Goal: Task Accomplishment & Management: Use online tool/utility

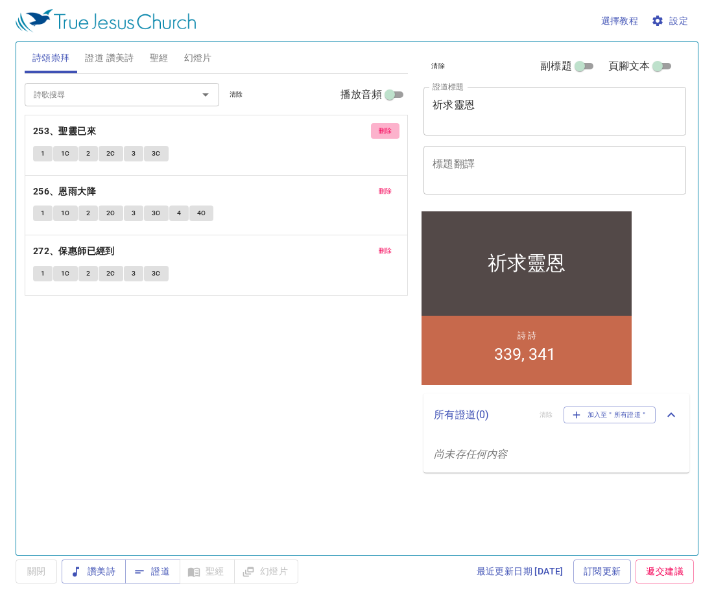
click at [389, 132] on span "刪除" at bounding box center [386, 131] width 14 height 12
click at [389, 186] on span "刪除" at bounding box center [386, 192] width 14 height 12
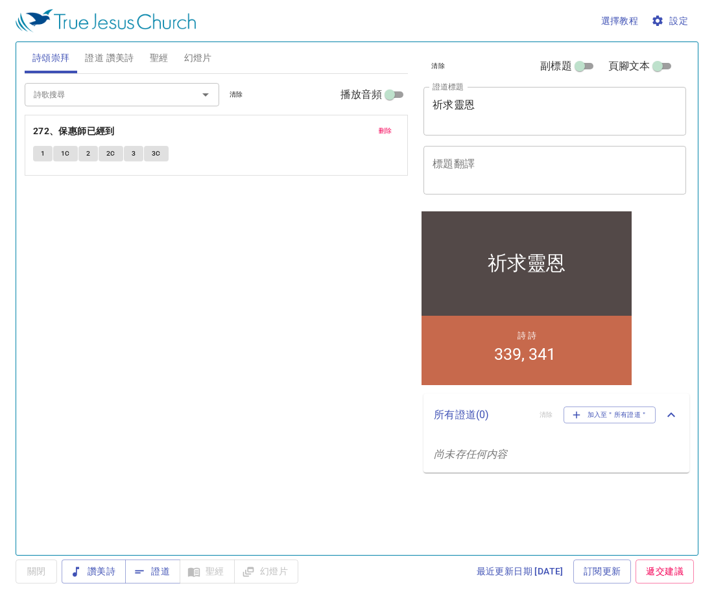
click at [389, 132] on span "刪除" at bounding box center [386, 131] width 14 height 12
click at [110, 58] on span "證道 讚美詩" at bounding box center [109, 58] width 49 height 16
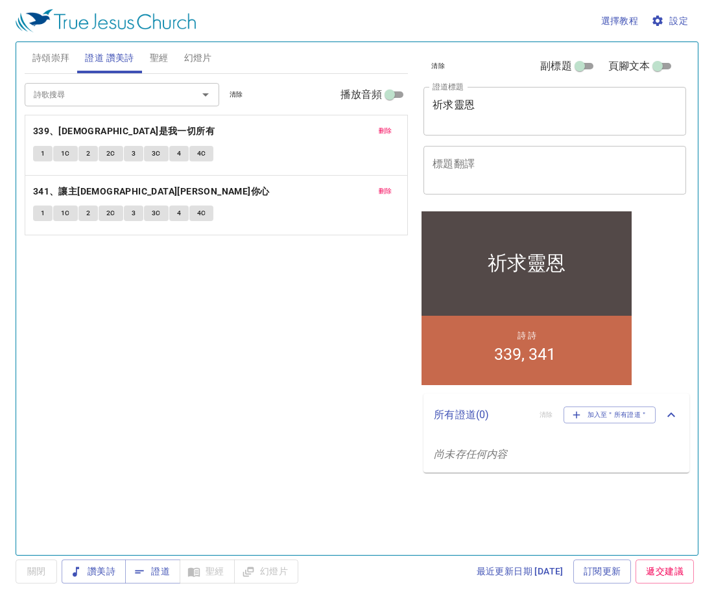
click at [388, 136] on span "刪除" at bounding box center [386, 131] width 14 height 12
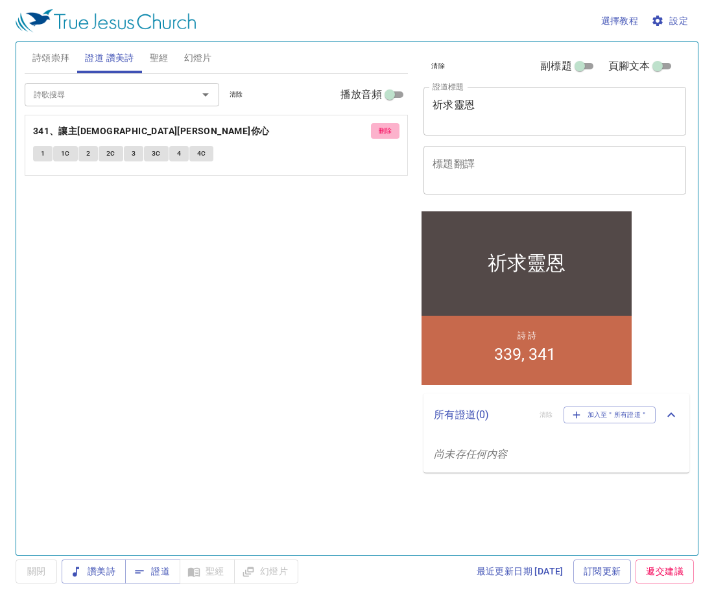
click at [388, 136] on span "刪除" at bounding box center [386, 131] width 14 height 12
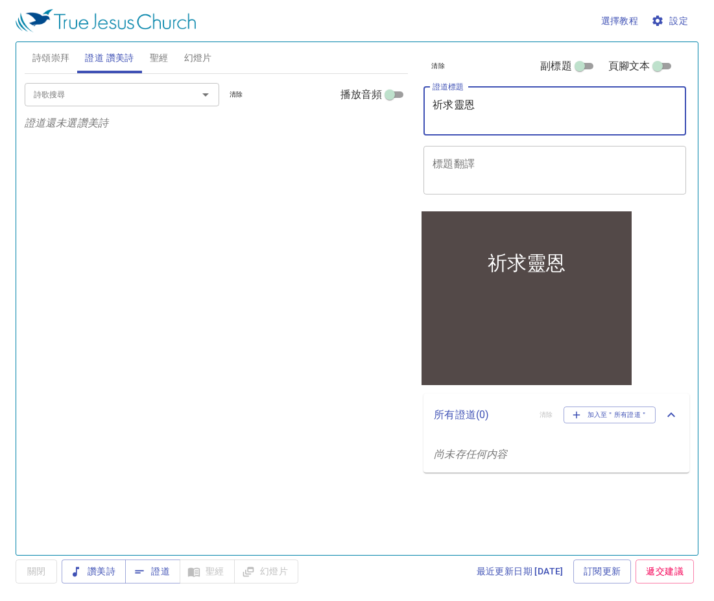
drag, startPoint x: 505, startPoint y: 101, endPoint x: 359, endPoint y: 124, distance: 147.7
click at [360, 124] on div "詩頌崇拜 證道 讚美詩 聖經 幻燈片 詩歌搜尋 詩歌搜尋 清除 播放音頻 詩頌崇拜還未選讚美詩 詩歌搜尋 詩歌搜尋 清除 播放音頻 證道還未選讚美詩 創世記 …" at bounding box center [356, 293] width 675 height 513
click at [465, 114] on textarea "證道標題" at bounding box center [555, 111] width 245 height 25
type textarea "ㄕ"
type textarea "有功效的禱告"
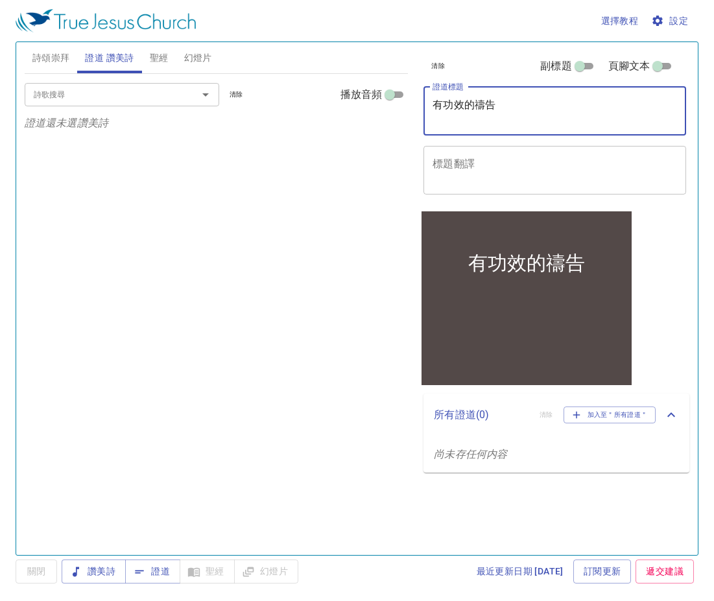
click at [123, 90] on input "詩歌搜尋" at bounding box center [103, 94] width 149 height 15
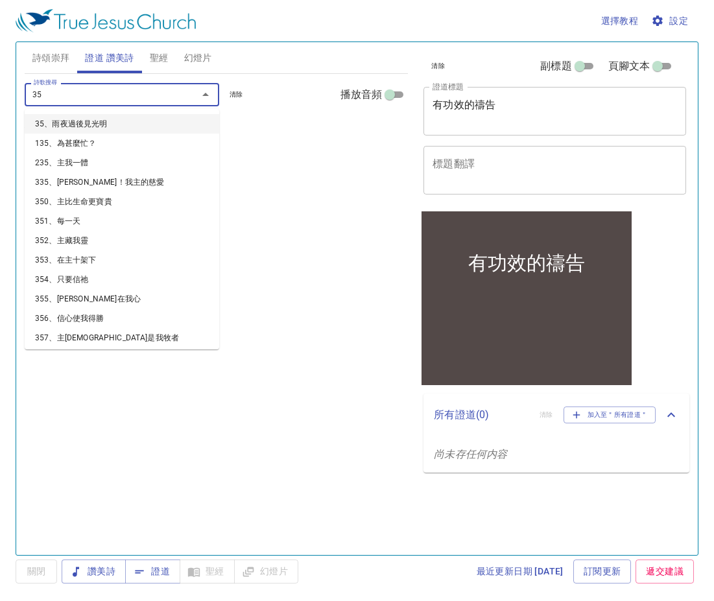
type input "356"
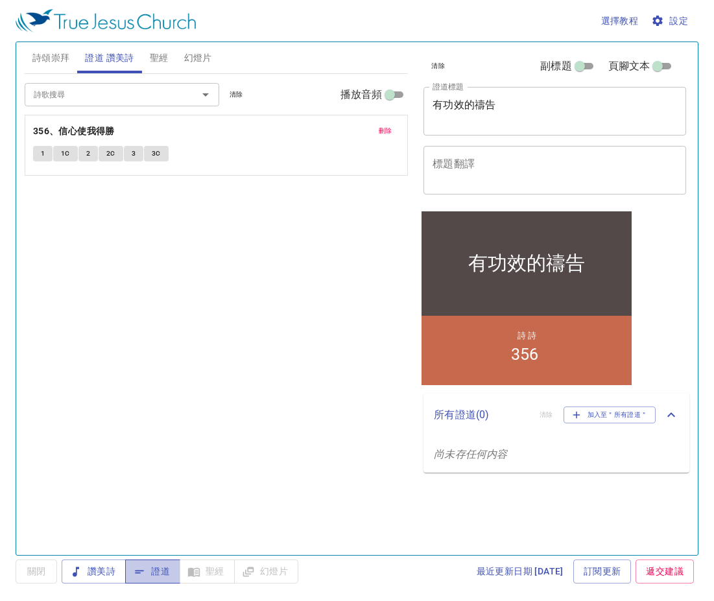
click at [149, 567] on span "證道" at bounding box center [153, 572] width 34 height 16
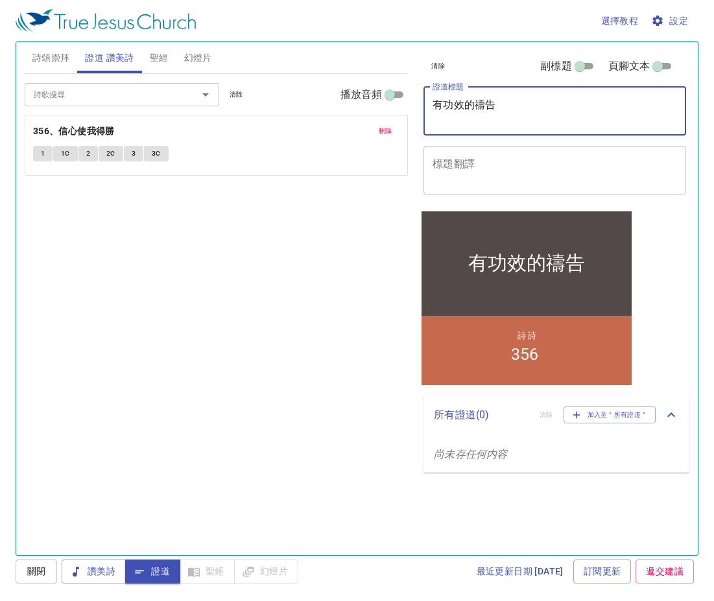
drag, startPoint x: 498, startPoint y: 108, endPoint x: 332, endPoint y: 104, distance: 166.1
click at [332, 104] on div "詩頌崇拜 證道 讚美詩 聖經 幻燈片 詩歌搜尋 詩歌搜尋 清除 播放音頻 詩頌崇拜還未選讚美詩 詩歌搜尋 詩歌搜尋 清除 播放音頻 刪除 356、信心使我得勝…" at bounding box center [356, 293] width 675 height 513
click at [119, 95] on input "詩歌搜尋" at bounding box center [103, 94] width 149 height 15
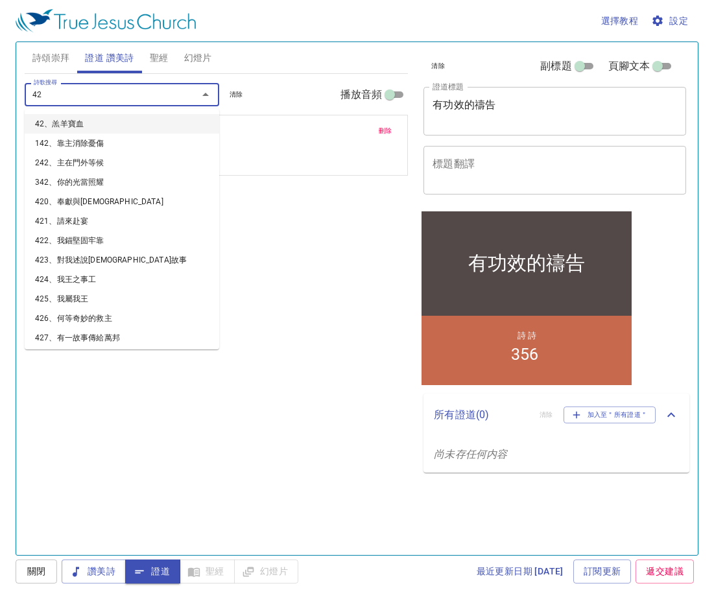
type input "427"
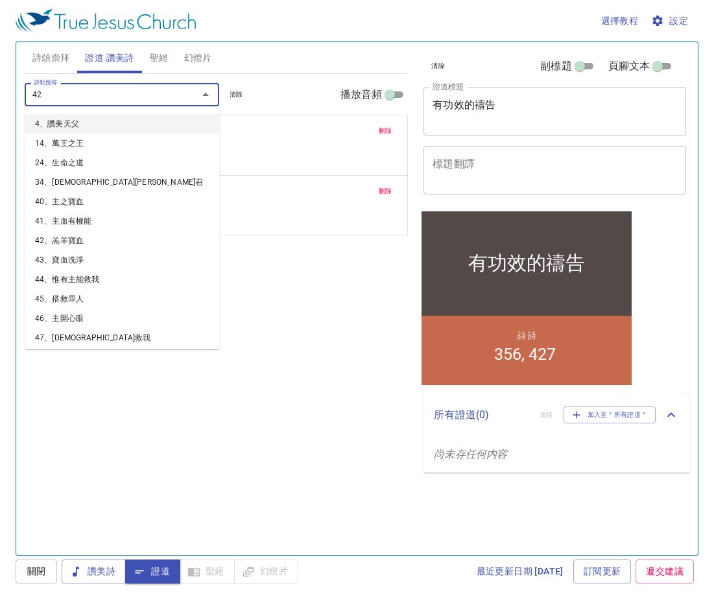
type input "429"
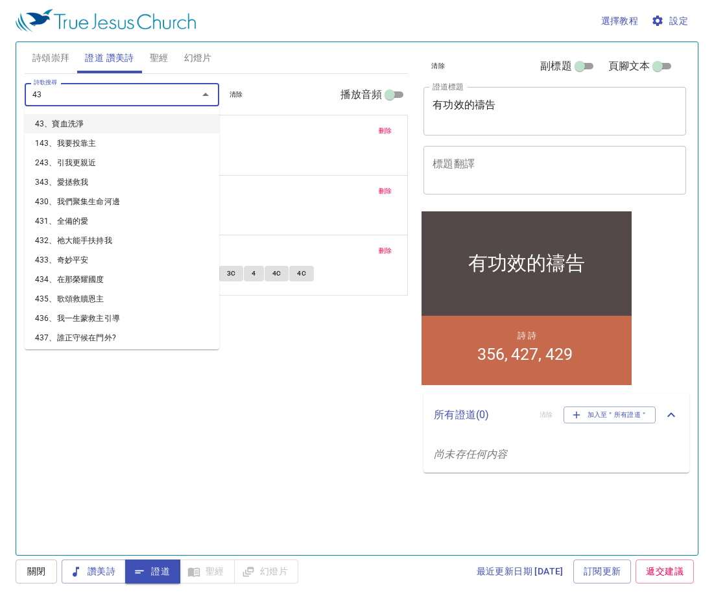
type input "430"
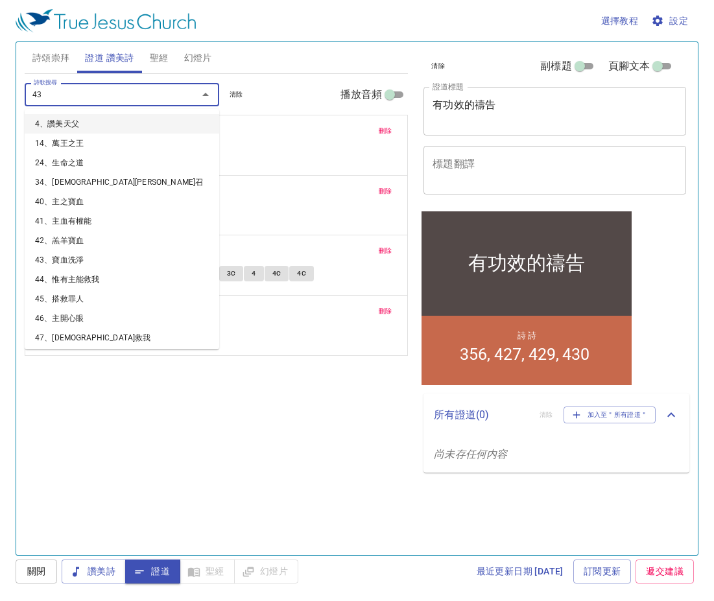
type input "432"
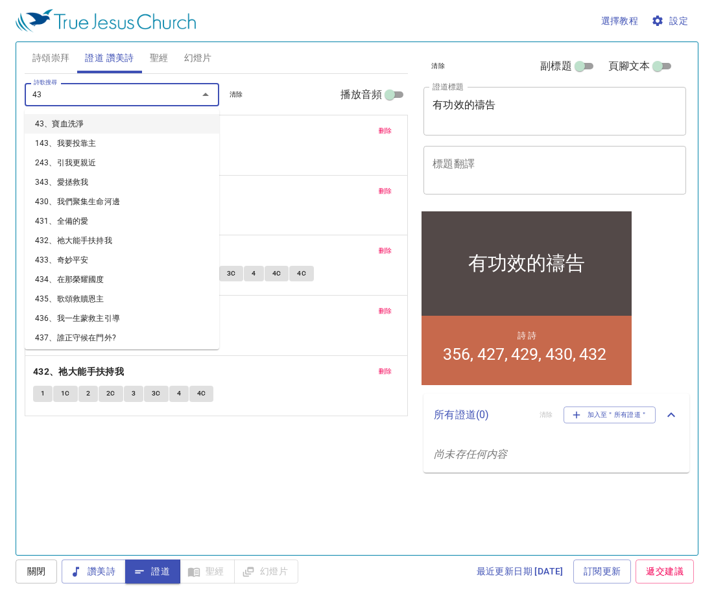
type input "434"
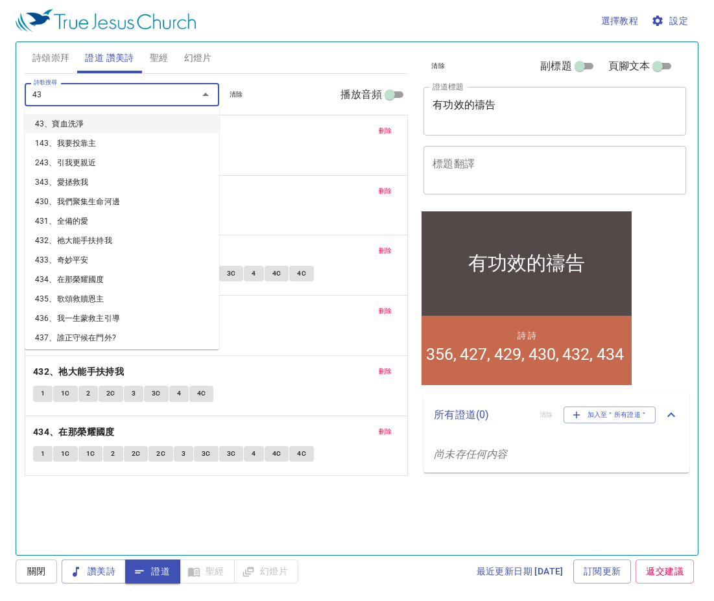
type input "438"
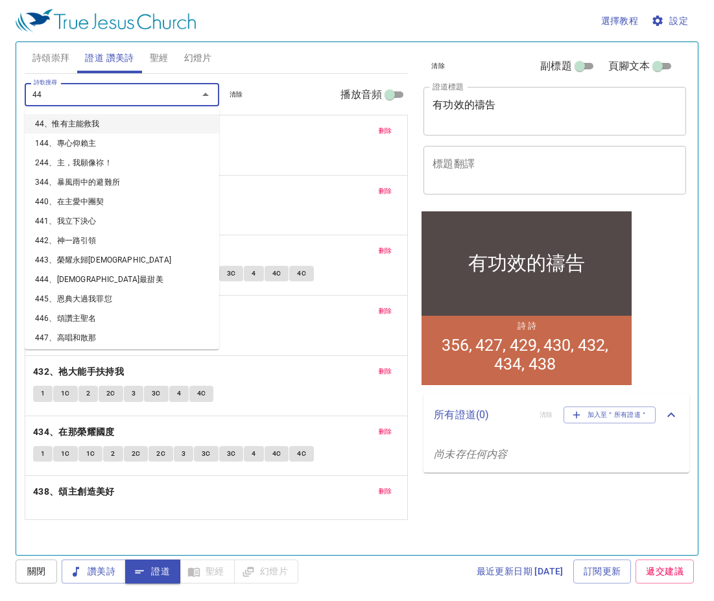
type input "441"
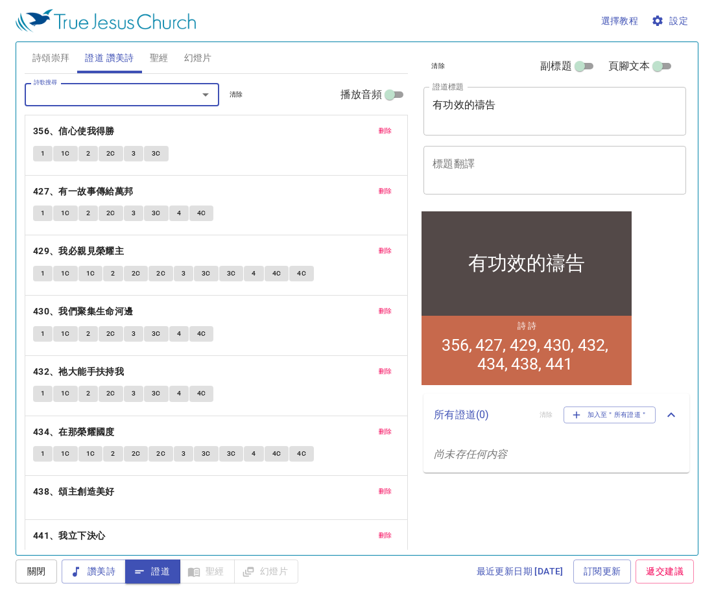
click at [379, 191] on span "刪除" at bounding box center [386, 192] width 14 height 12
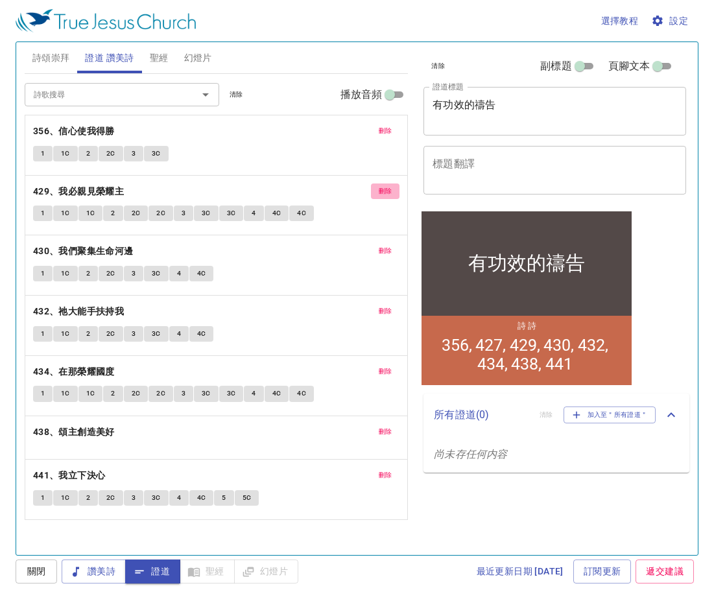
click at [372, 191] on button "刪除" at bounding box center [385, 192] width 29 height 16
click at [372, 243] on button "刪除" at bounding box center [385, 251] width 29 height 16
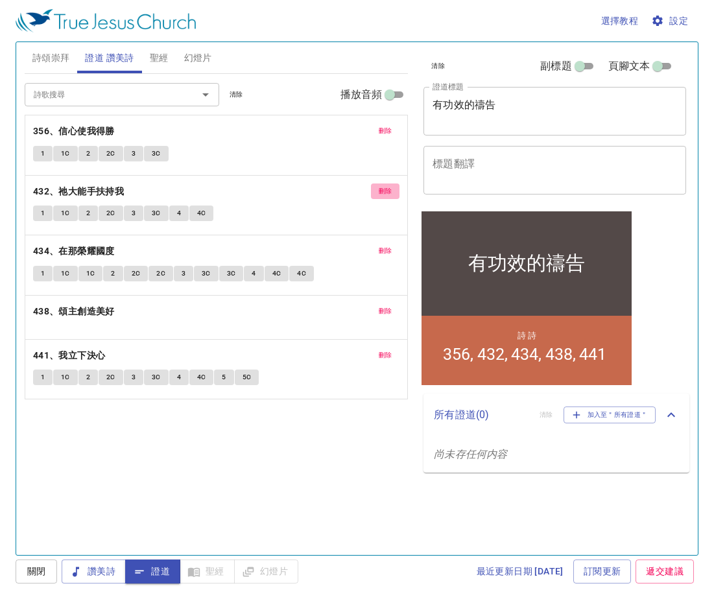
click at [372, 191] on button "刪除" at bounding box center [385, 192] width 29 height 16
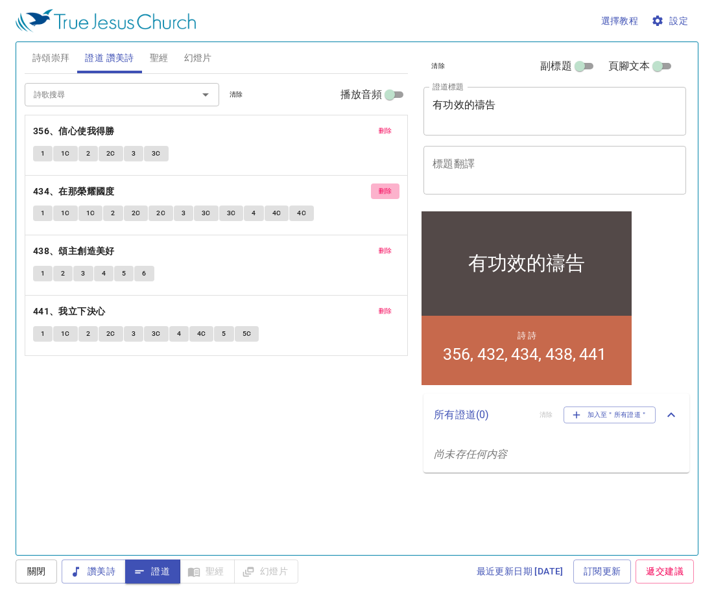
click at [372, 191] on button "刪除" at bounding box center [385, 192] width 29 height 16
click at [372, 243] on button "刪除" at bounding box center [385, 251] width 29 height 16
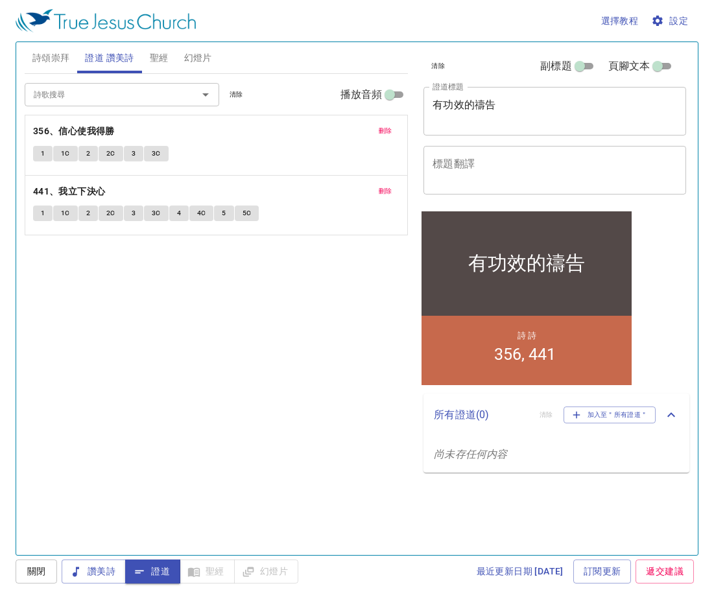
click at [372, 191] on button "刪除" at bounding box center [385, 192] width 29 height 16
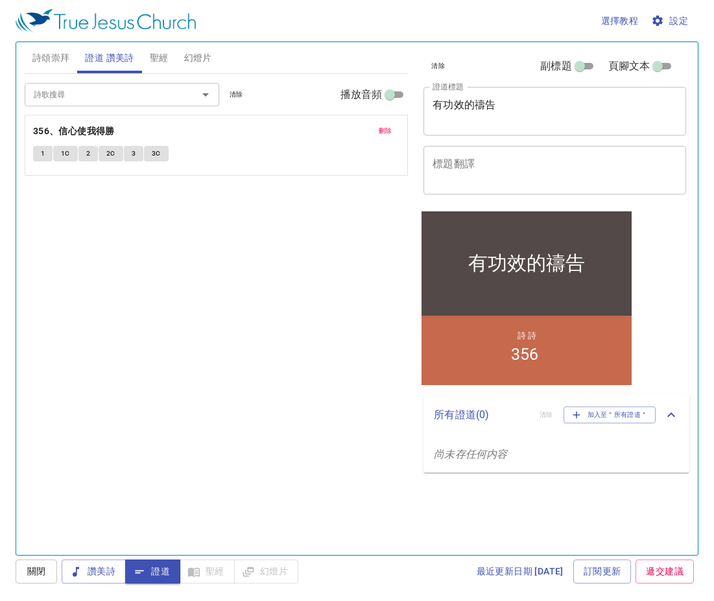
click at [66, 63] on span "詩頌崇拜" at bounding box center [51, 58] width 38 height 16
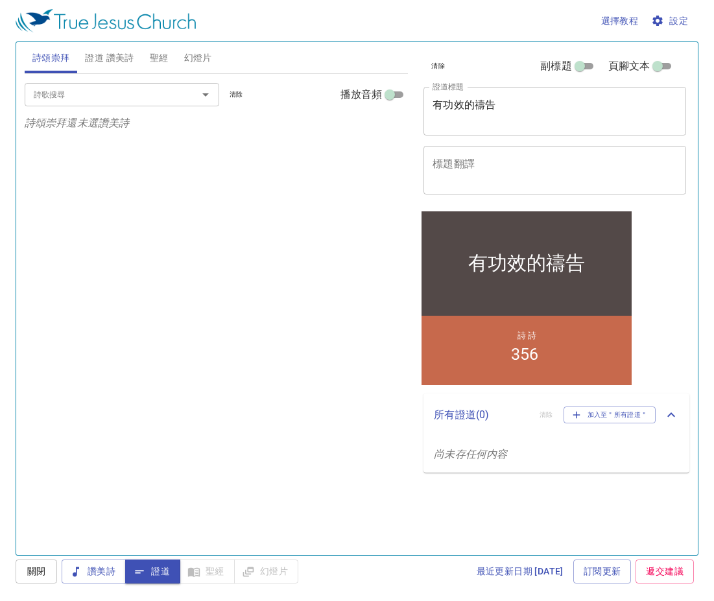
click at [108, 102] on div "詩歌搜尋" at bounding box center [122, 94] width 195 height 23
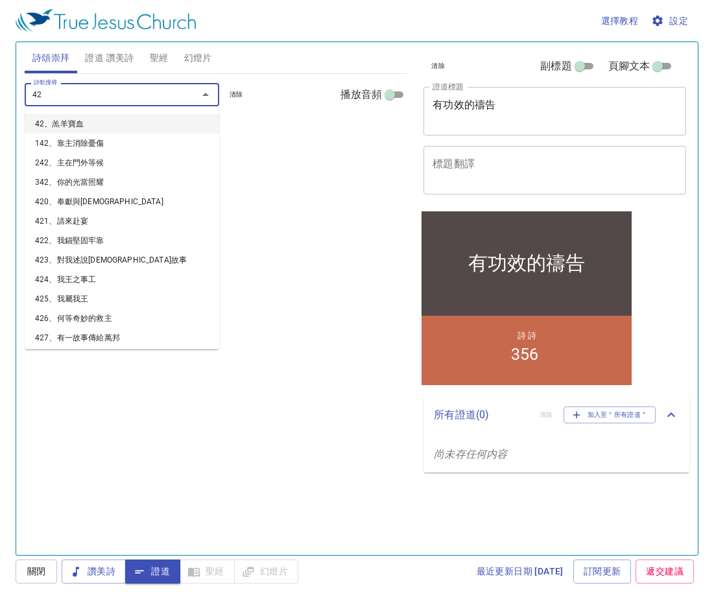
type input "427"
type input "429"
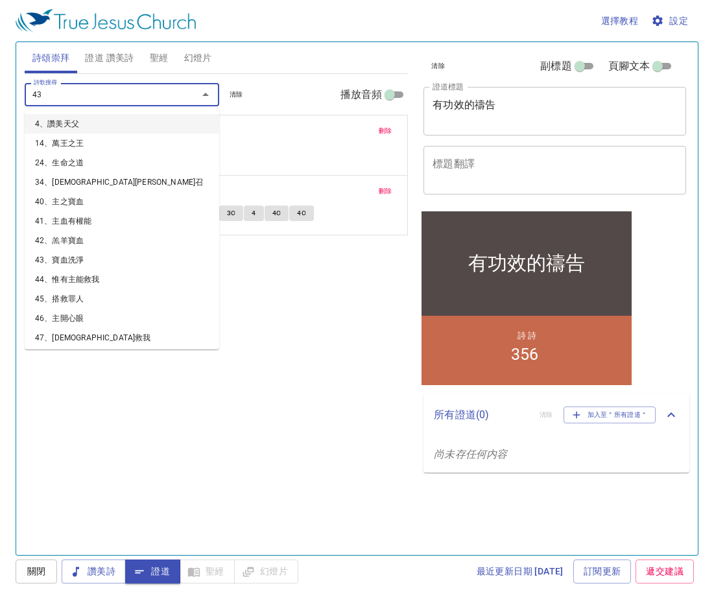
type input "430"
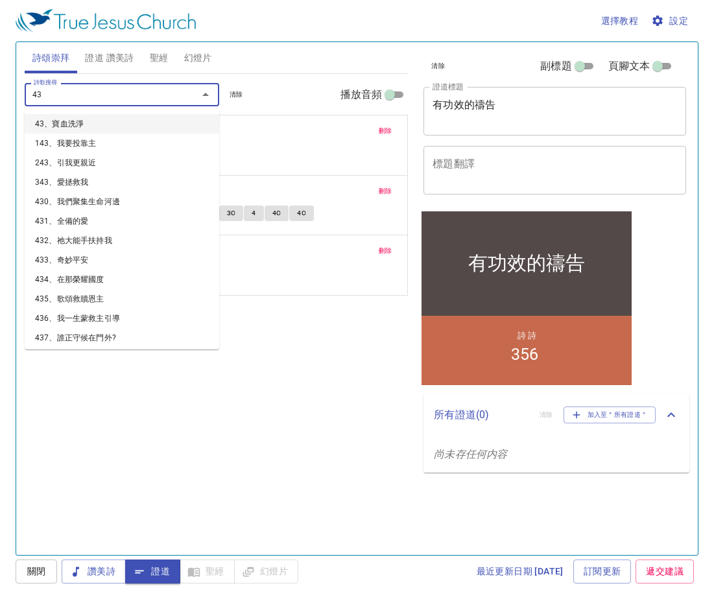
type input "432"
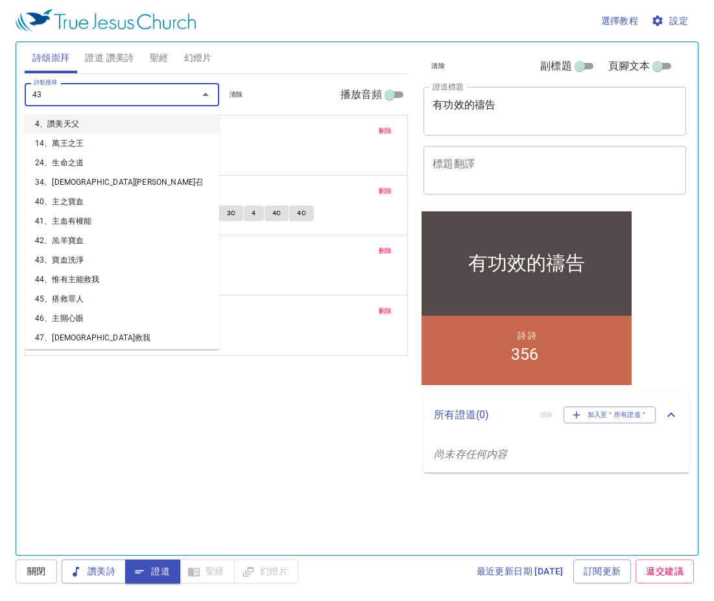
type input "434"
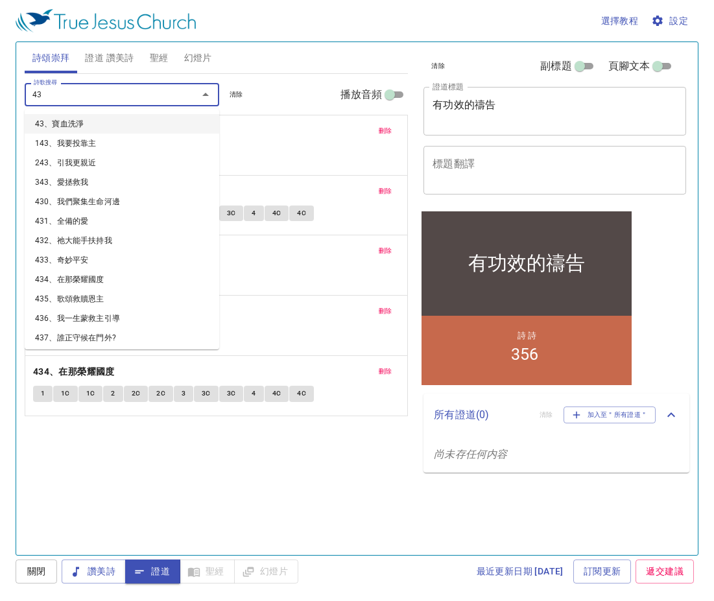
type input "438"
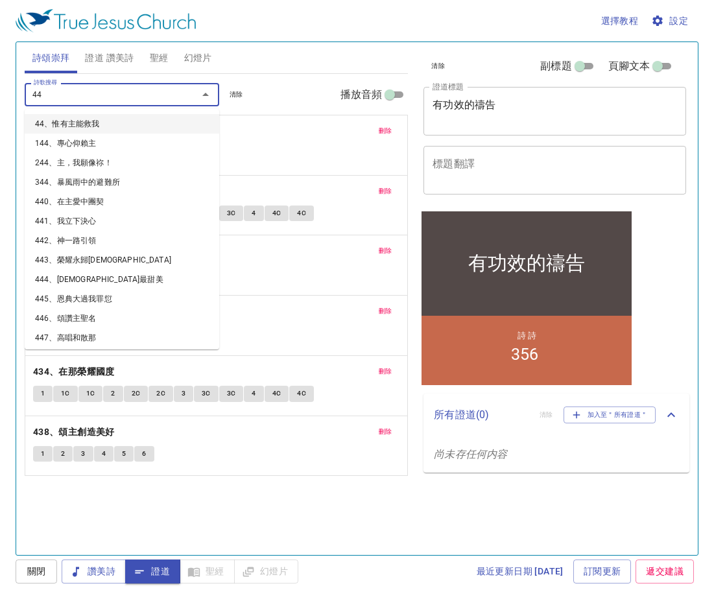
type input "441"
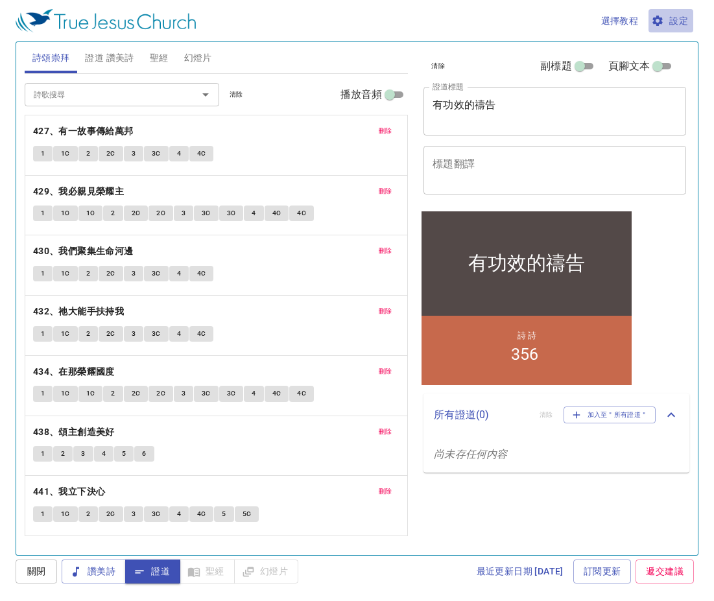
click at [679, 21] on span "設定" at bounding box center [671, 21] width 34 height 16
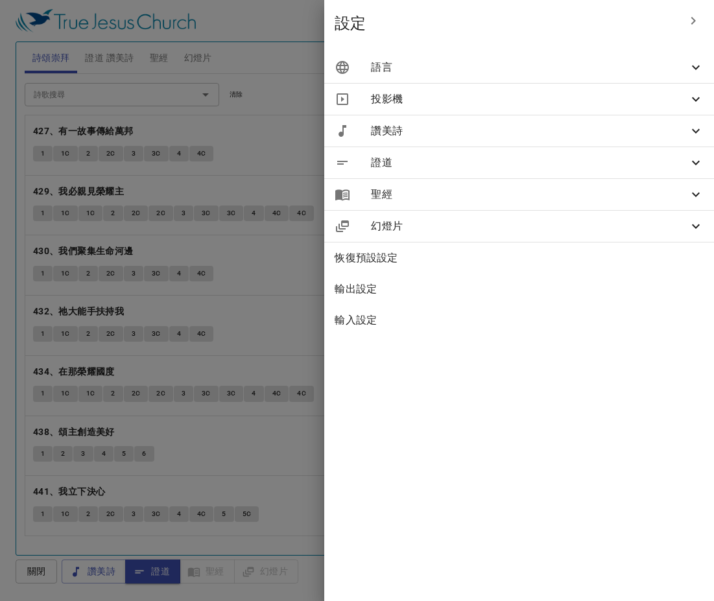
drag, startPoint x: 547, startPoint y: 67, endPoint x: 498, endPoint y: 69, distance: 49.3
click at [498, 69] on span "語言" at bounding box center [529, 68] width 317 height 16
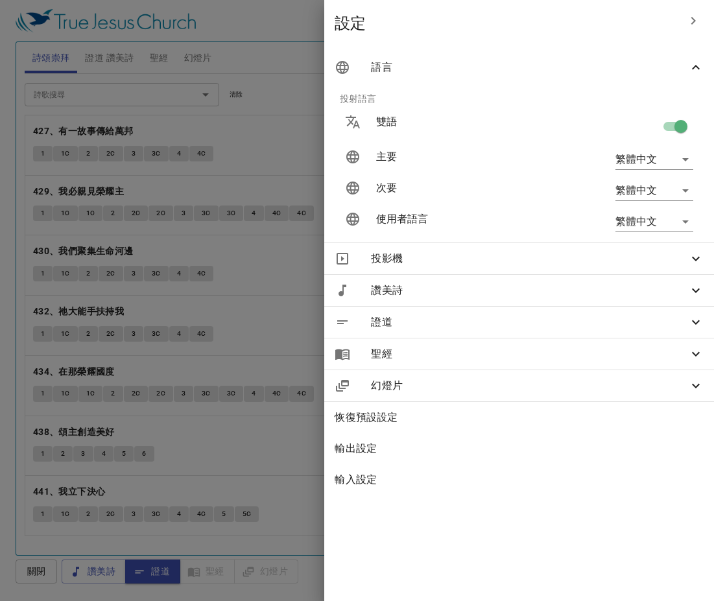
click at [671, 124] on input "checkbox" at bounding box center [681, 129] width 74 height 25
checkbox input "false"
click at [690, 25] on icon "button" at bounding box center [694, 21] width 16 height 16
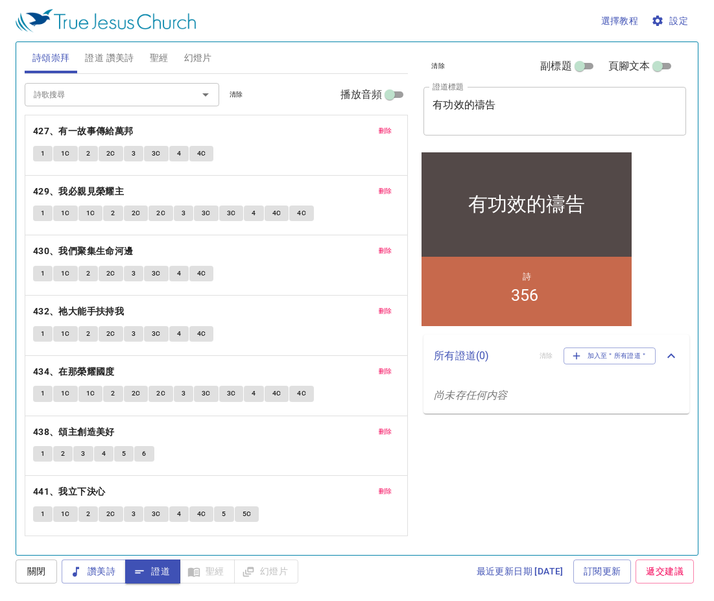
click at [376, 30] on div "選擇教程 設定" at bounding box center [355, 21] width 678 height 42
click at [122, 60] on span "證道 讚美詩" at bounding box center [109, 58] width 49 height 16
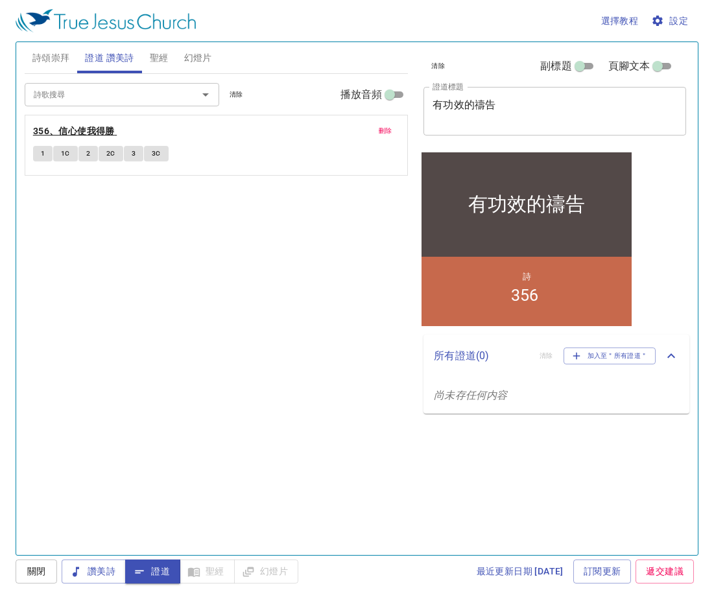
click at [76, 131] on b "356、信心使我得勝" at bounding box center [74, 131] width 82 height 16
click at [42, 151] on span "1" at bounding box center [43, 154] width 4 height 12
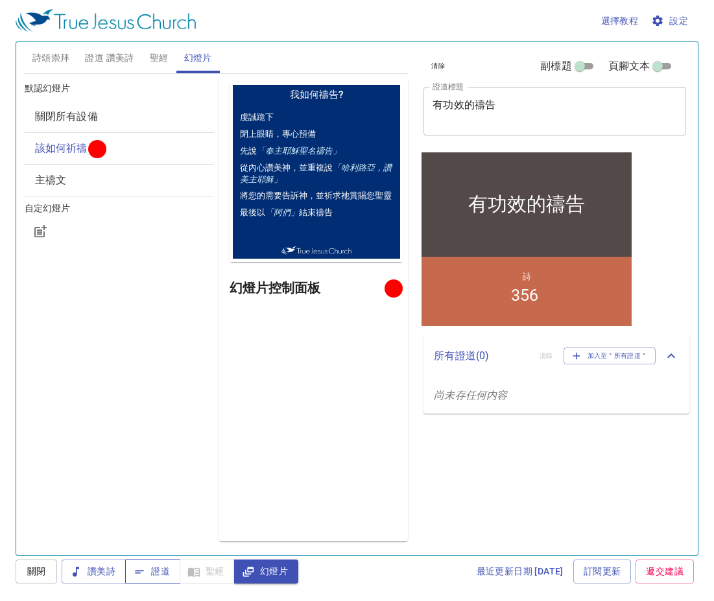
click at [157, 573] on span "證道" at bounding box center [153, 572] width 34 height 16
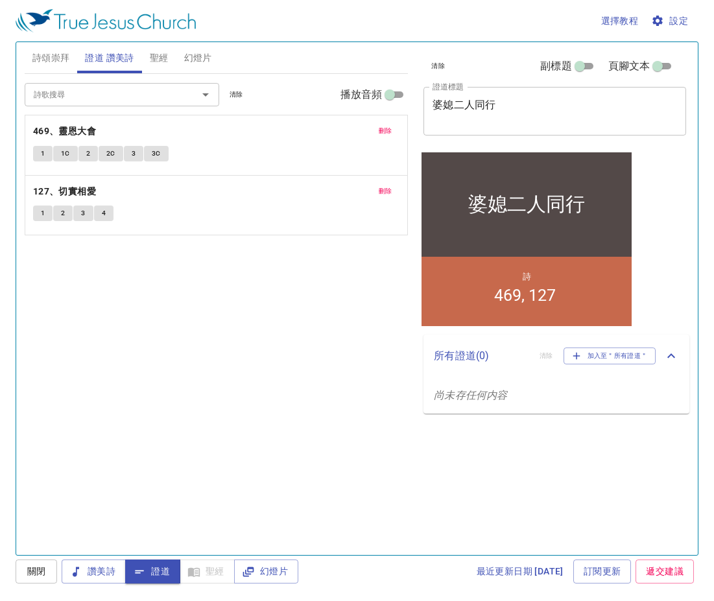
drag, startPoint x: 531, startPoint y: 486, endPoint x: 175, endPoint y: 352, distance: 380.4
click at [175, 352] on div "詩歌搜尋 詩歌搜尋 清除 播放音頻 刪除 469、靈恩大會 1 1C 2 2C 3 3C 刪除 127、切實相愛 1 2 3 4" at bounding box center [216, 309] width 383 height 470
click at [55, 60] on span "詩頌崇拜" at bounding box center [51, 58] width 38 height 16
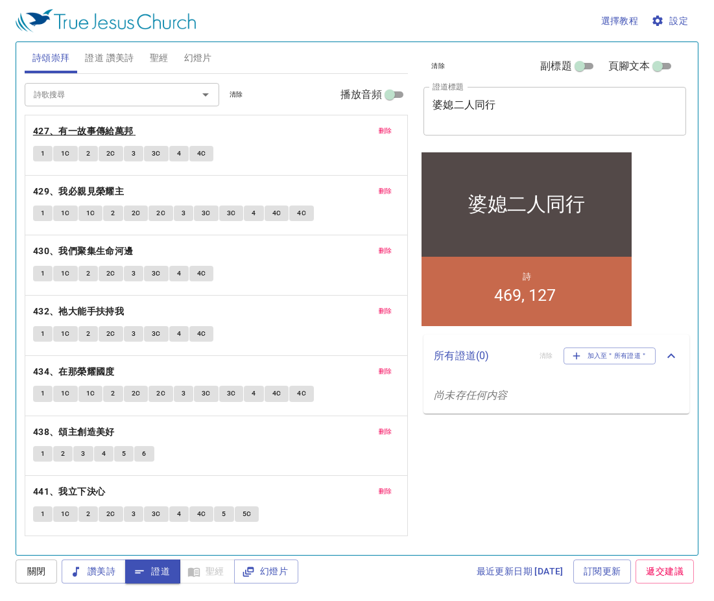
click at [107, 135] on b "427、有一故事傳給萬邦" at bounding box center [83, 131] width 101 height 16
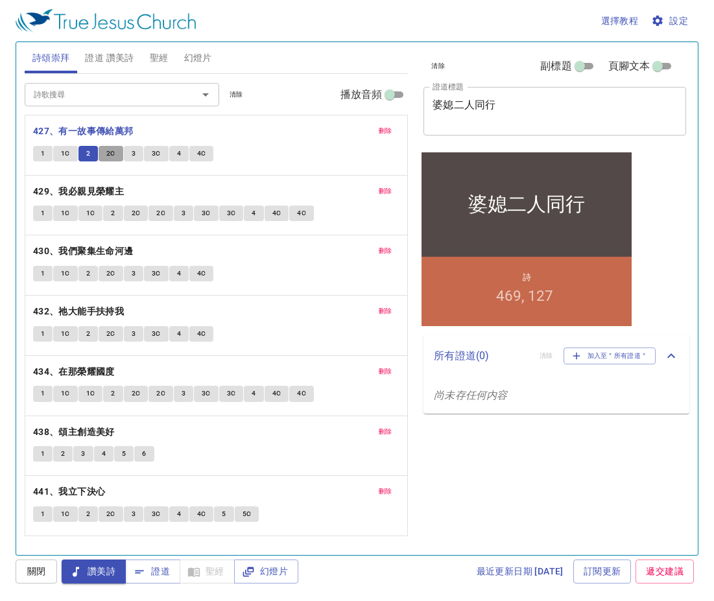
click at [120, 150] on button "2C" at bounding box center [111, 154] width 25 height 16
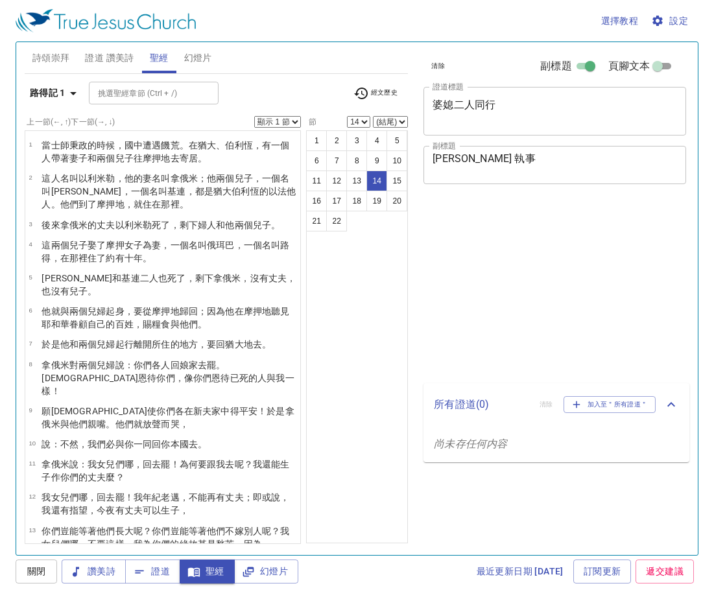
select select "14"
select select "17"
